Goal: Task Accomplishment & Management: Manage account settings

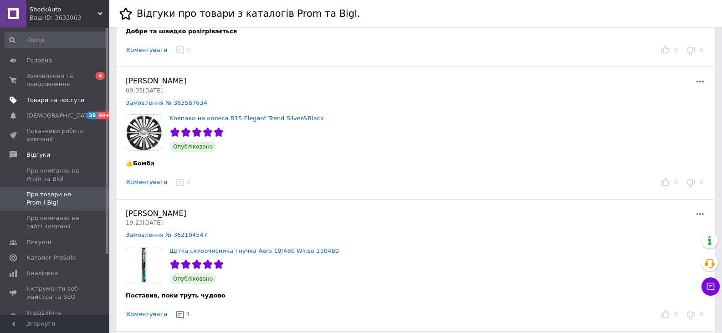
scroll to position [228, 0]
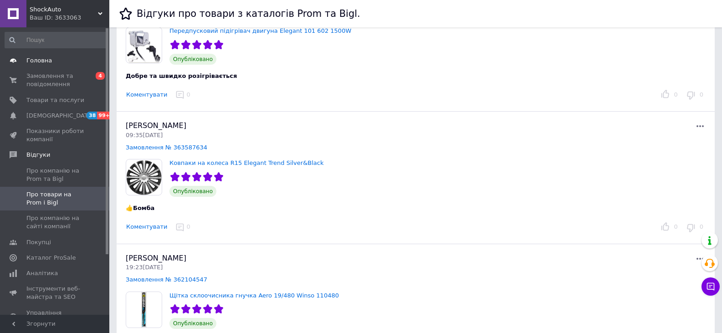
click at [36, 61] on span "Головна" at bounding box center [39, 60] width 26 height 8
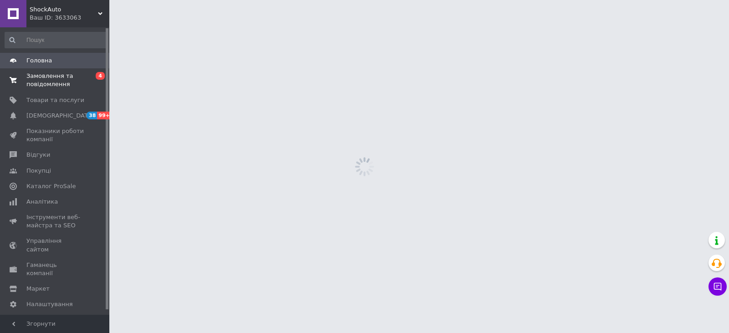
click at [35, 76] on span "Замовлення та повідомлення" at bounding box center [55, 80] width 58 height 16
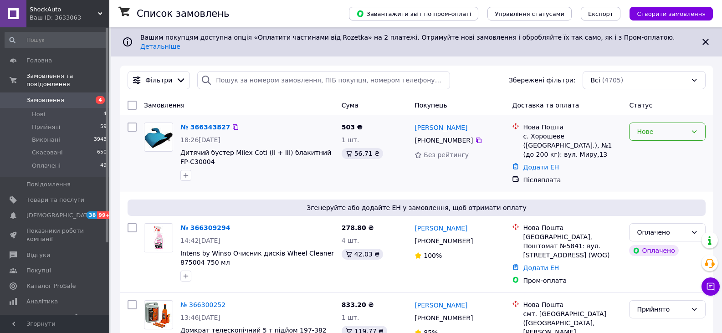
click at [659, 127] on div "Нове" at bounding box center [662, 132] width 50 height 10
click at [651, 142] on li "Прийнято" at bounding box center [668, 144] width 76 height 16
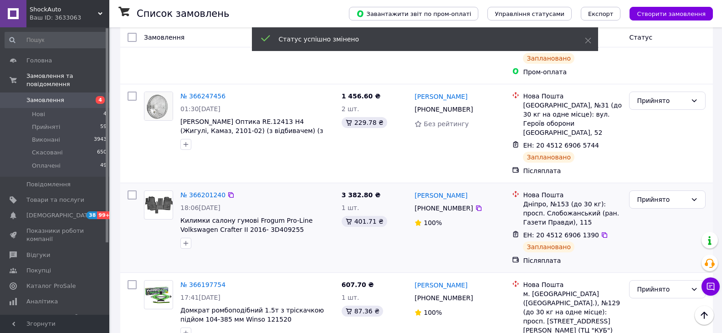
scroll to position [592, 0]
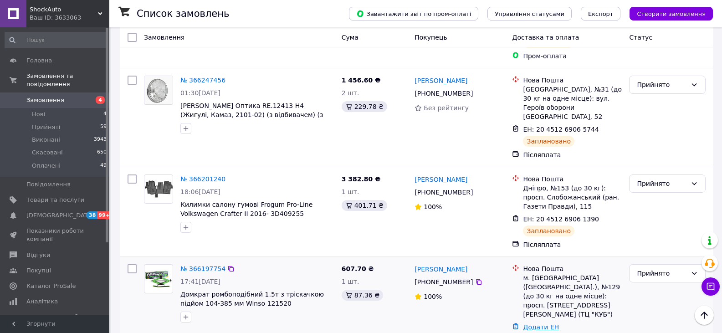
click at [533, 323] on link "Додати ЕН" at bounding box center [541, 326] width 36 height 7
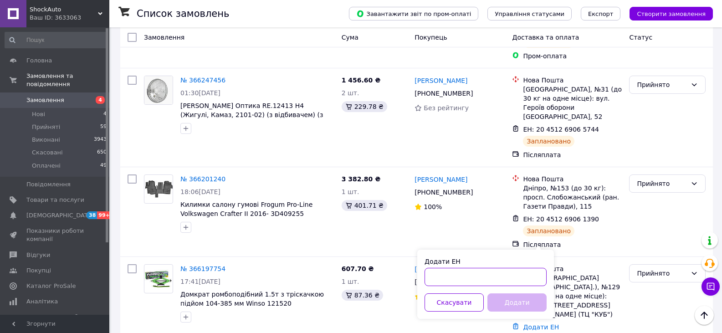
click at [457, 283] on input "Додати ЕН" at bounding box center [486, 277] width 122 height 18
paste input "20451269268670"
type input "20451269268670"
click at [518, 301] on button "Додати" at bounding box center [516, 302] width 59 height 18
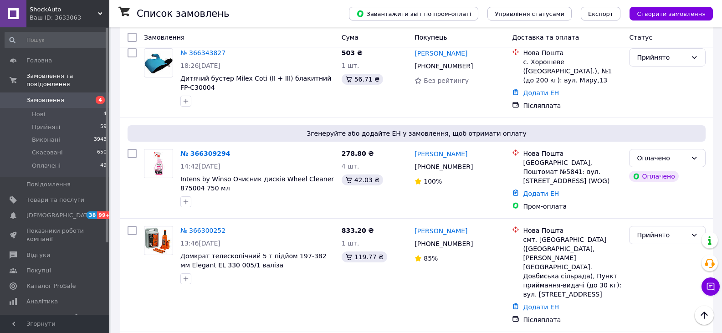
scroll to position [73, 0]
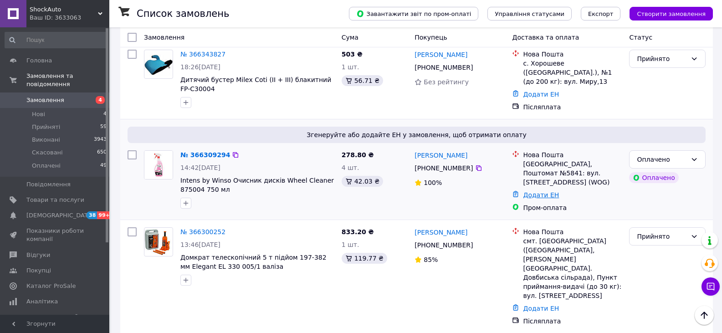
click at [540, 191] on link "Додати ЕН" at bounding box center [541, 194] width 36 height 7
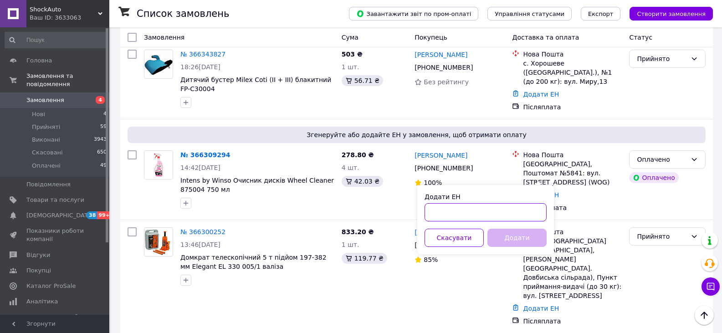
click at [466, 208] on input "Додати ЕН" at bounding box center [486, 212] width 122 height 18
paste input "20451269269742"
type input "20451269269742"
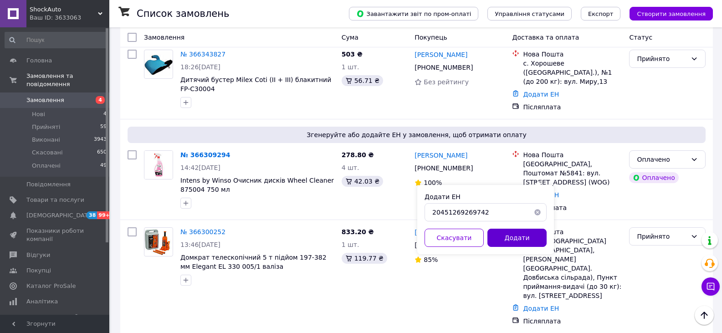
click at [513, 234] on button "Додати" at bounding box center [516, 238] width 59 height 18
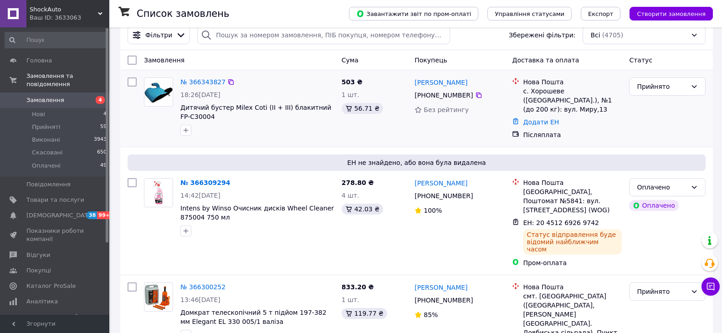
scroll to position [46, 0]
click at [77, 211] on span "[DEMOGRAPHIC_DATA]" at bounding box center [55, 215] width 58 height 8
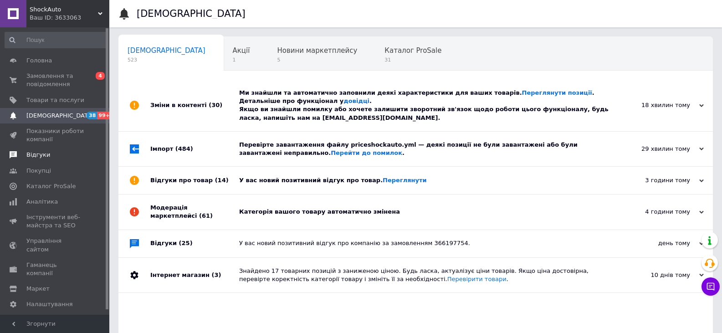
click at [41, 154] on span "Відгуки" at bounding box center [38, 155] width 24 height 8
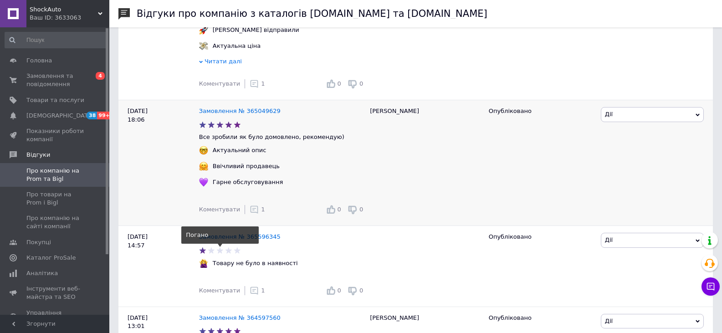
scroll to position [729, 0]
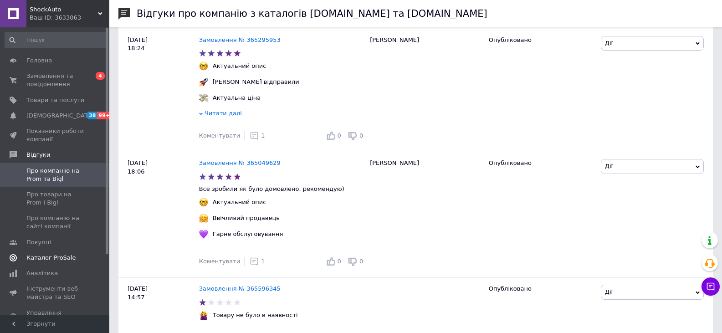
click at [37, 257] on span "Каталог ProSale" at bounding box center [50, 258] width 49 height 8
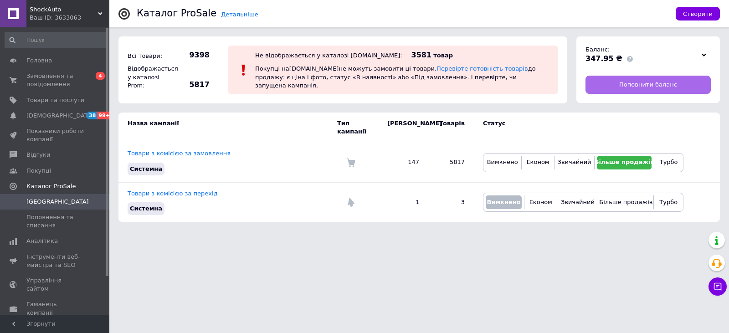
click at [654, 85] on span "Поповнити баланс" at bounding box center [648, 85] width 58 height 8
